Goal: Task Accomplishment & Management: Use online tool/utility

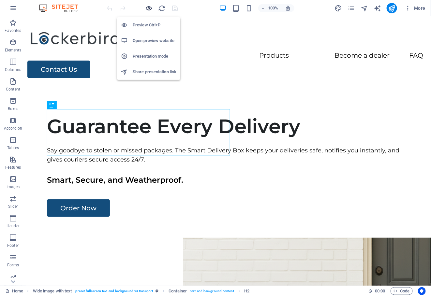
click at [149, 10] on icon "button" at bounding box center [149, 9] width 8 height 8
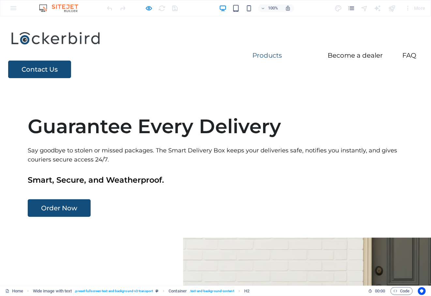
click at [252, 52] on link "Products" at bounding box center [267, 55] width 30 height 7
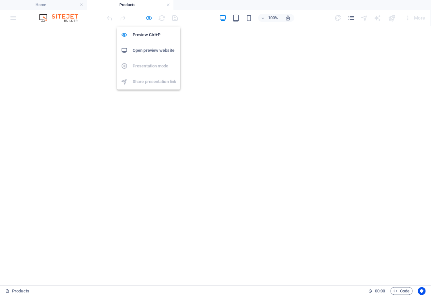
click at [148, 19] on icon "button" at bounding box center [149, 18] width 8 height 8
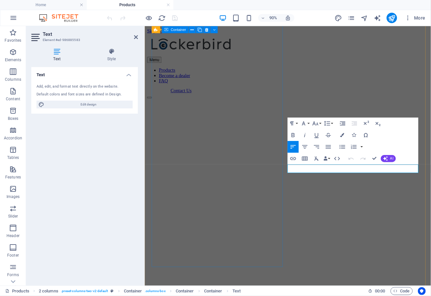
scroll to position [624, 0]
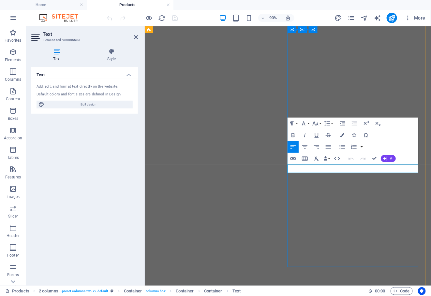
drag, startPoint x: 308, startPoint y: 183, endPoint x: 270, endPoint y: 180, distance: 38.3
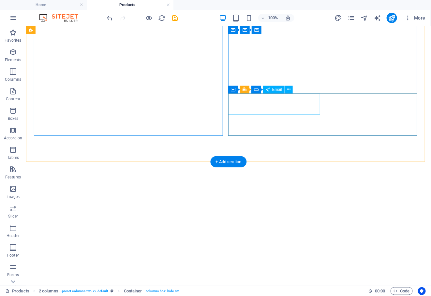
scroll to position [721, 0]
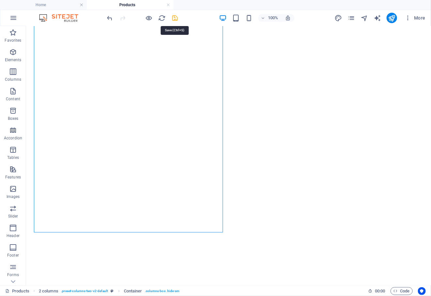
click at [175, 18] on icon "save" at bounding box center [176, 18] width 8 height 8
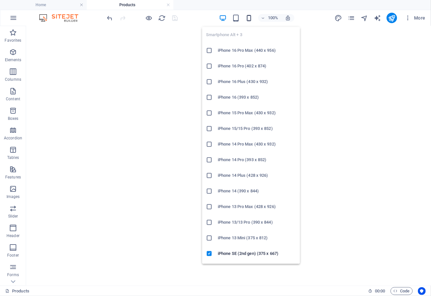
click at [250, 16] on icon "button" at bounding box center [249, 18] width 8 height 8
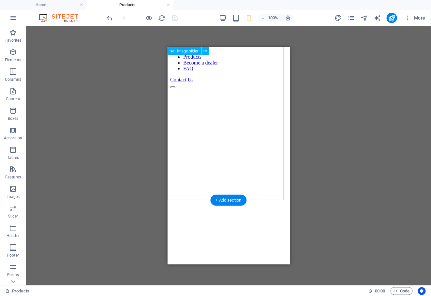
scroll to position [0, 0]
